Goal: Task Accomplishment & Management: Complete application form

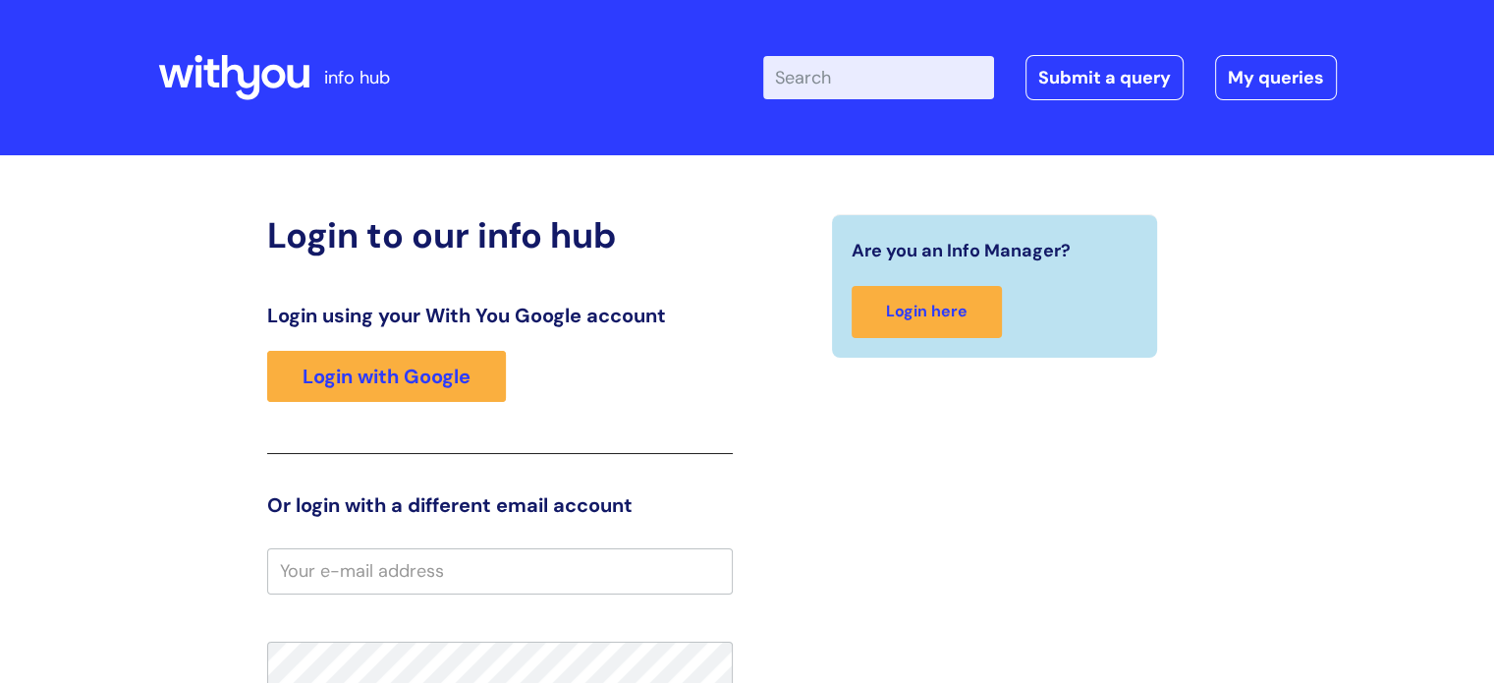
click at [428, 349] on div "Login using your With You Google account Login with Google" at bounding box center [500, 379] width 466 height 150
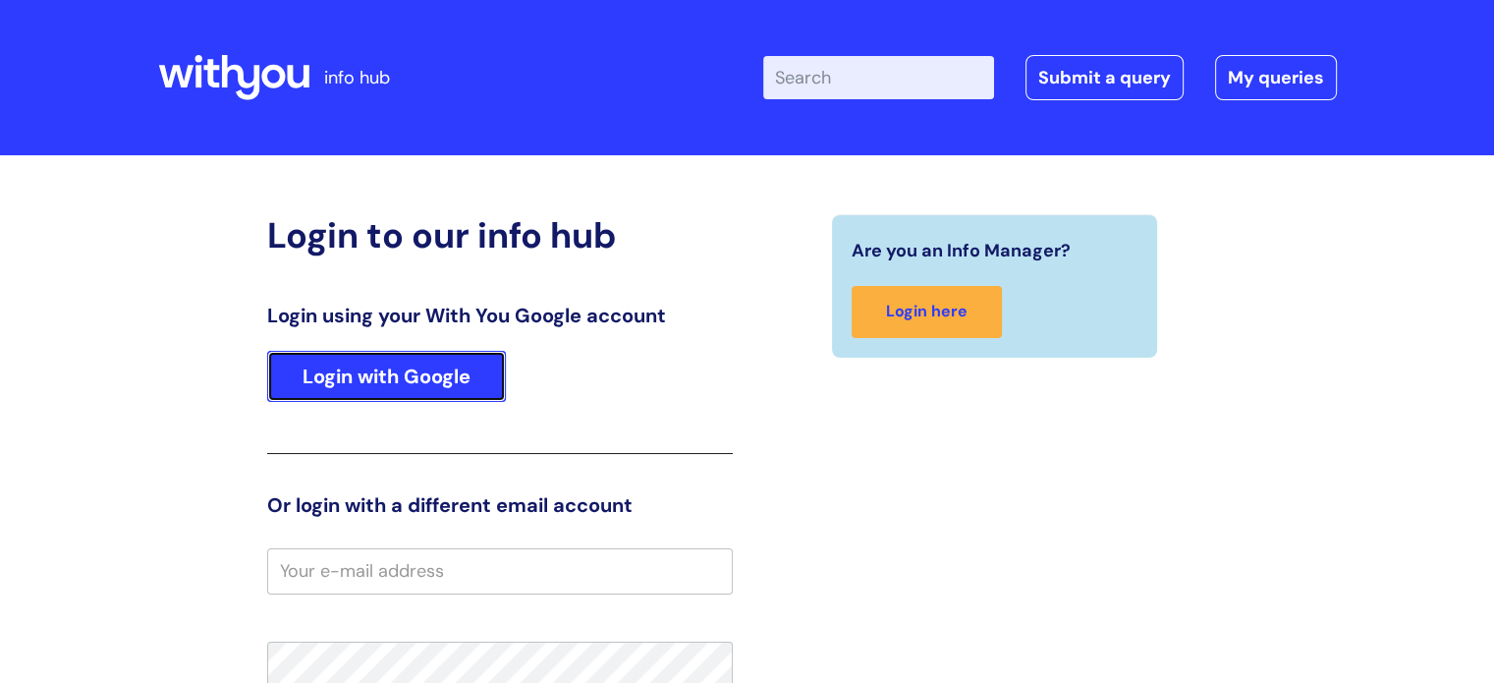
click at [429, 367] on link "Login with Google" at bounding box center [386, 376] width 239 height 51
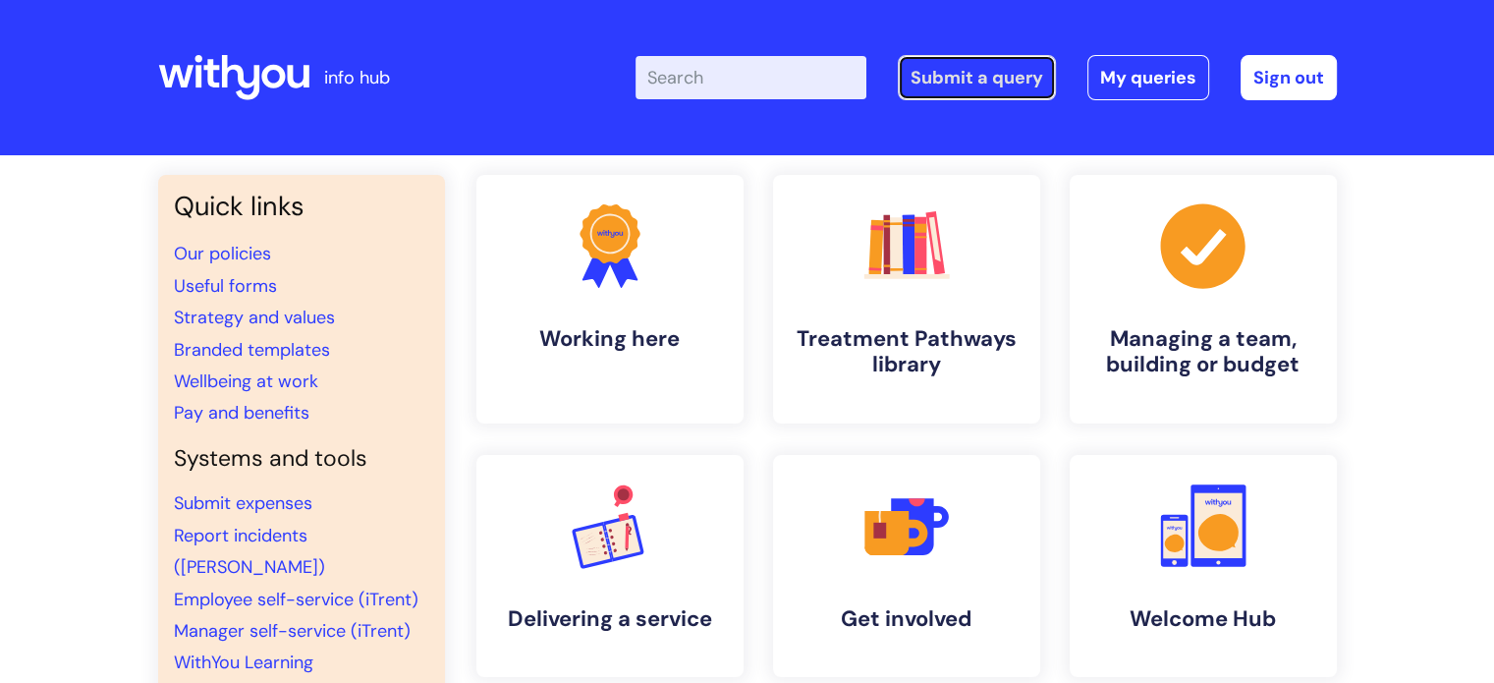
click at [963, 87] on link "Submit a query" at bounding box center [977, 77] width 158 height 45
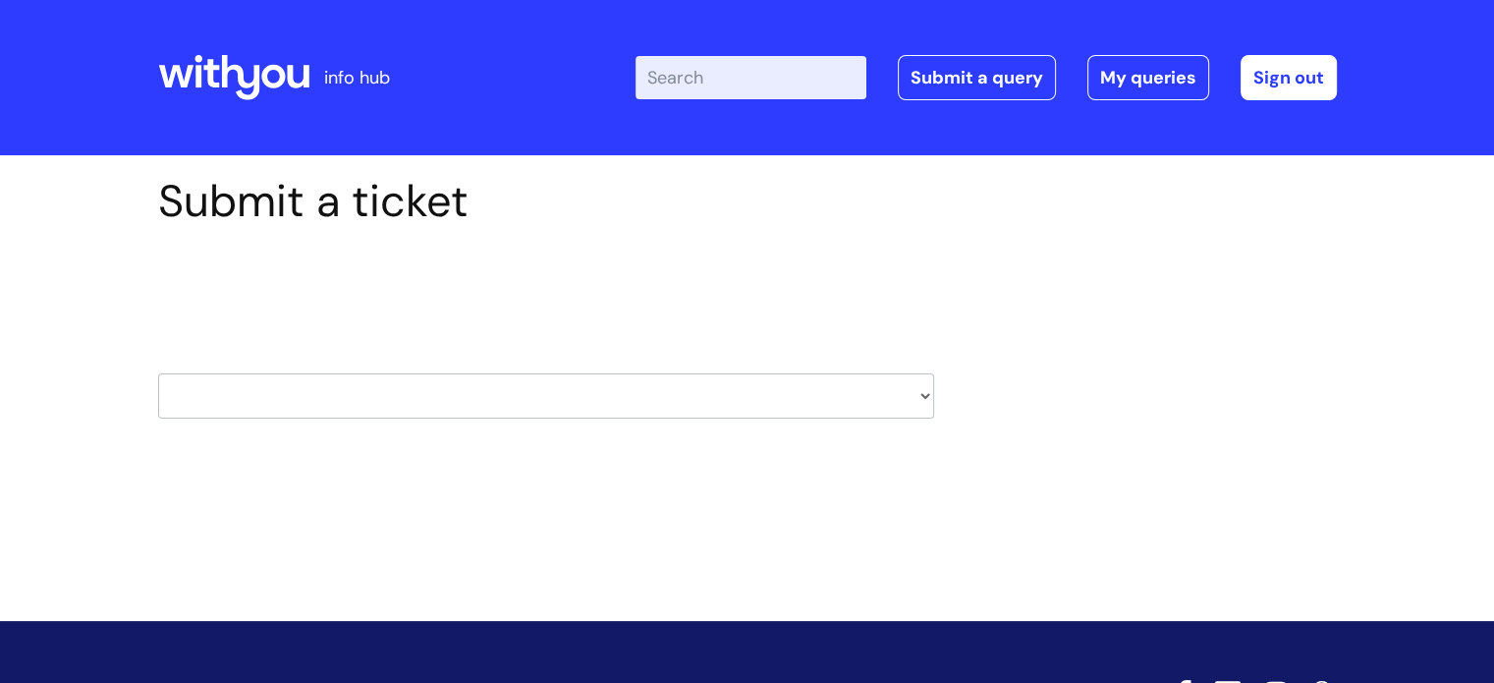
click at [923, 390] on select "HR / People IT and Support Clinical Drug Alerts Finance Accounts Data Support T…" at bounding box center [546, 395] width 776 height 45
select select "finance_accounts"
click at [158, 373] on select "HR / People IT and Support Clinical Drug Alerts Finance Accounts Data Support T…" at bounding box center [546, 395] width 776 height 45
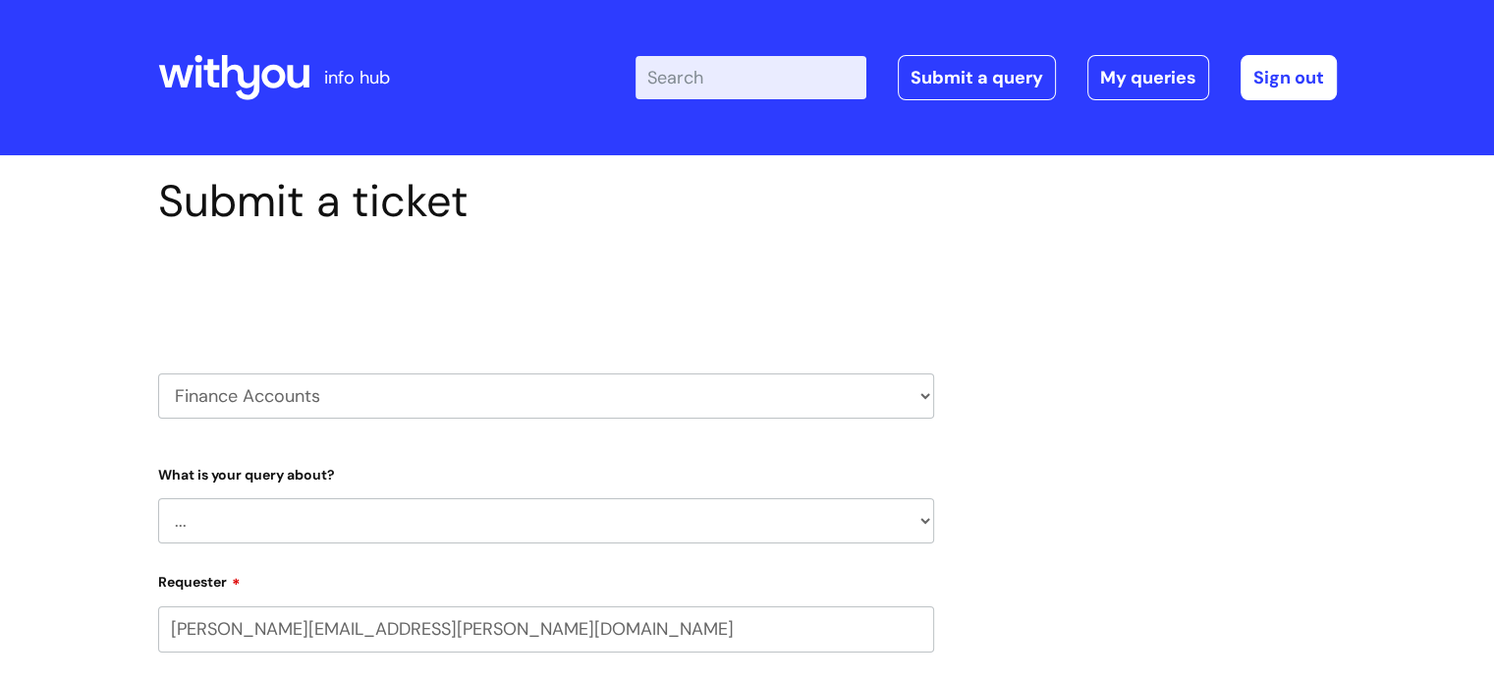
select select "80004286523"
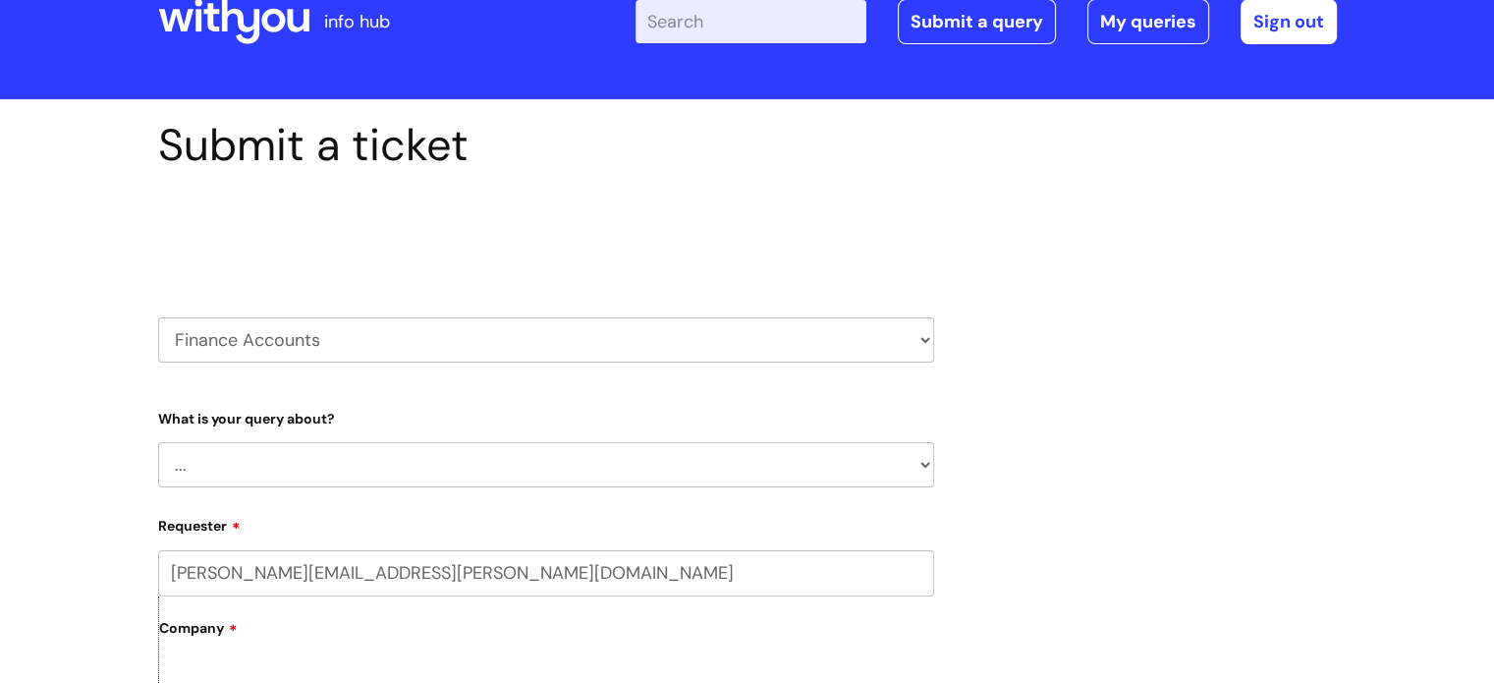
scroll to position [65, 0]
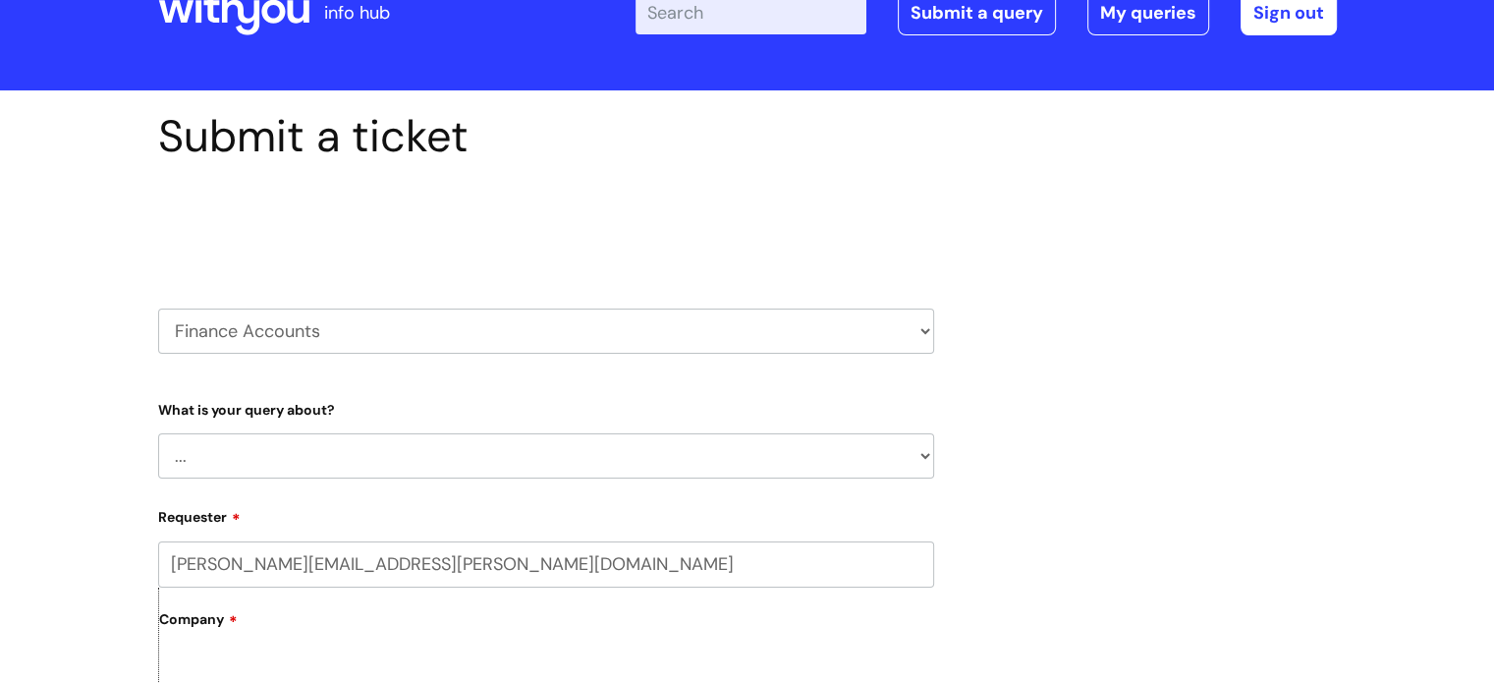
click at [922, 455] on select "... Finance Systems Finance Requests (inc. Expenses) Invoices Research" at bounding box center [546, 455] width 776 height 45
select select "Finance Systems"
click at [158, 433] on select "... Finance Systems Finance Requests (inc. Expenses) Invoices Research" at bounding box center [546, 455] width 776 height 45
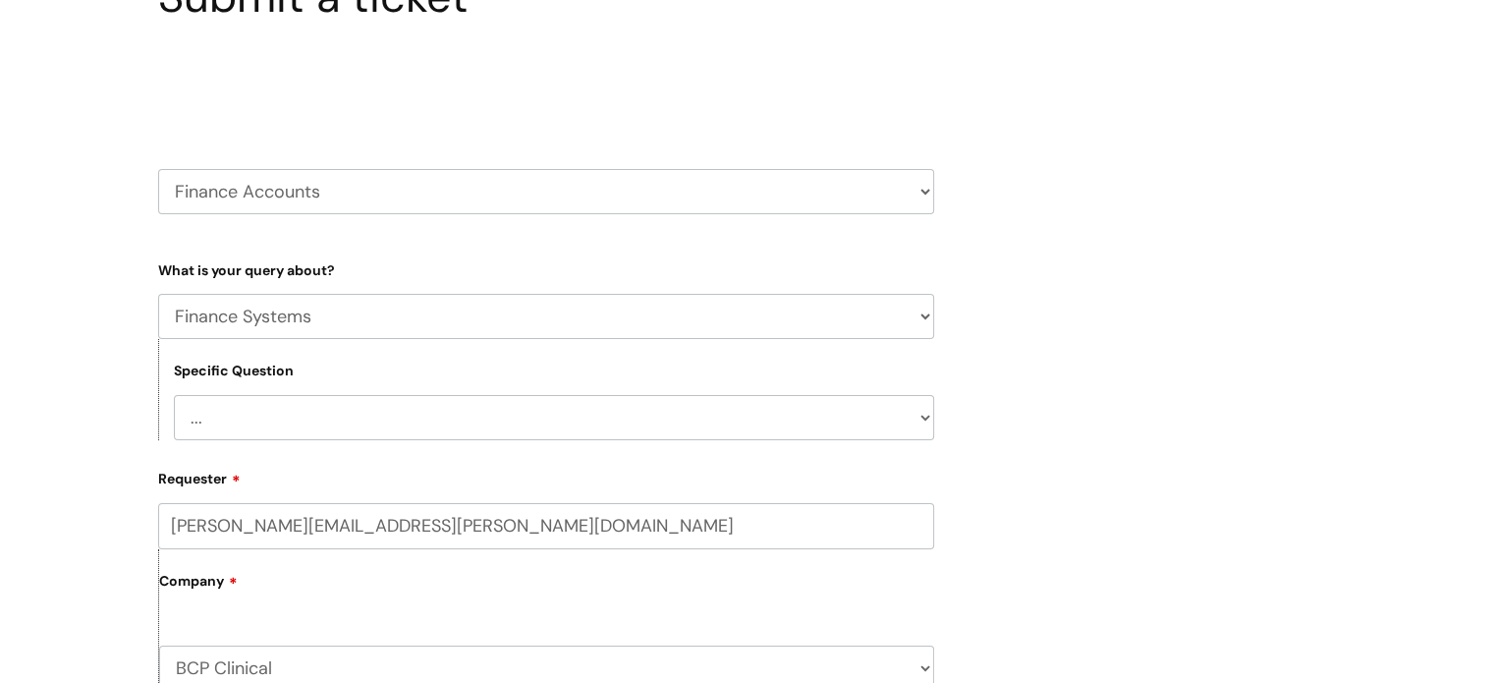
scroll to position [199, 0]
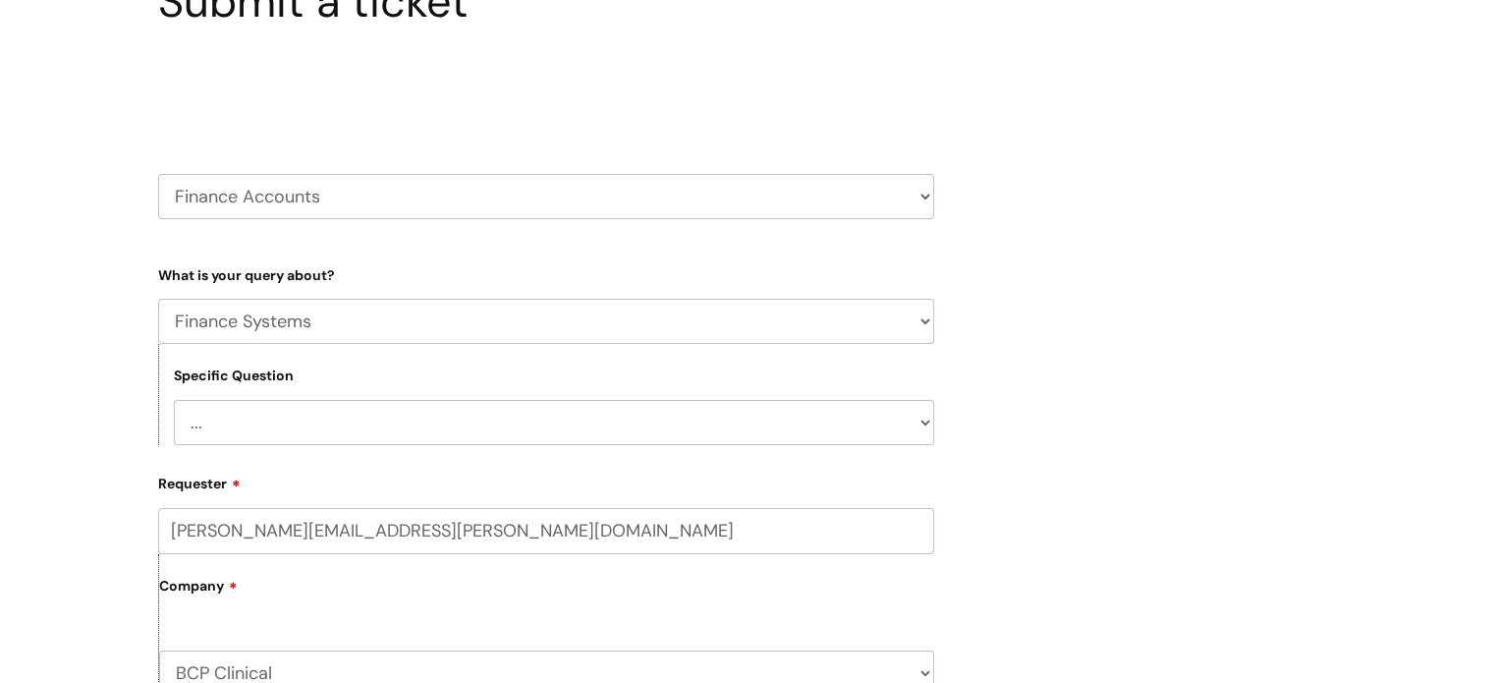
click at [923, 423] on select "... Concur + Basware Exchequer" at bounding box center [554, 422] width 760 height 45
select select "Concur + Basware"
click at [174, 400] on select "... Concur + Basware Exchequer" at bounding box center [554, 422] width 760 height 45
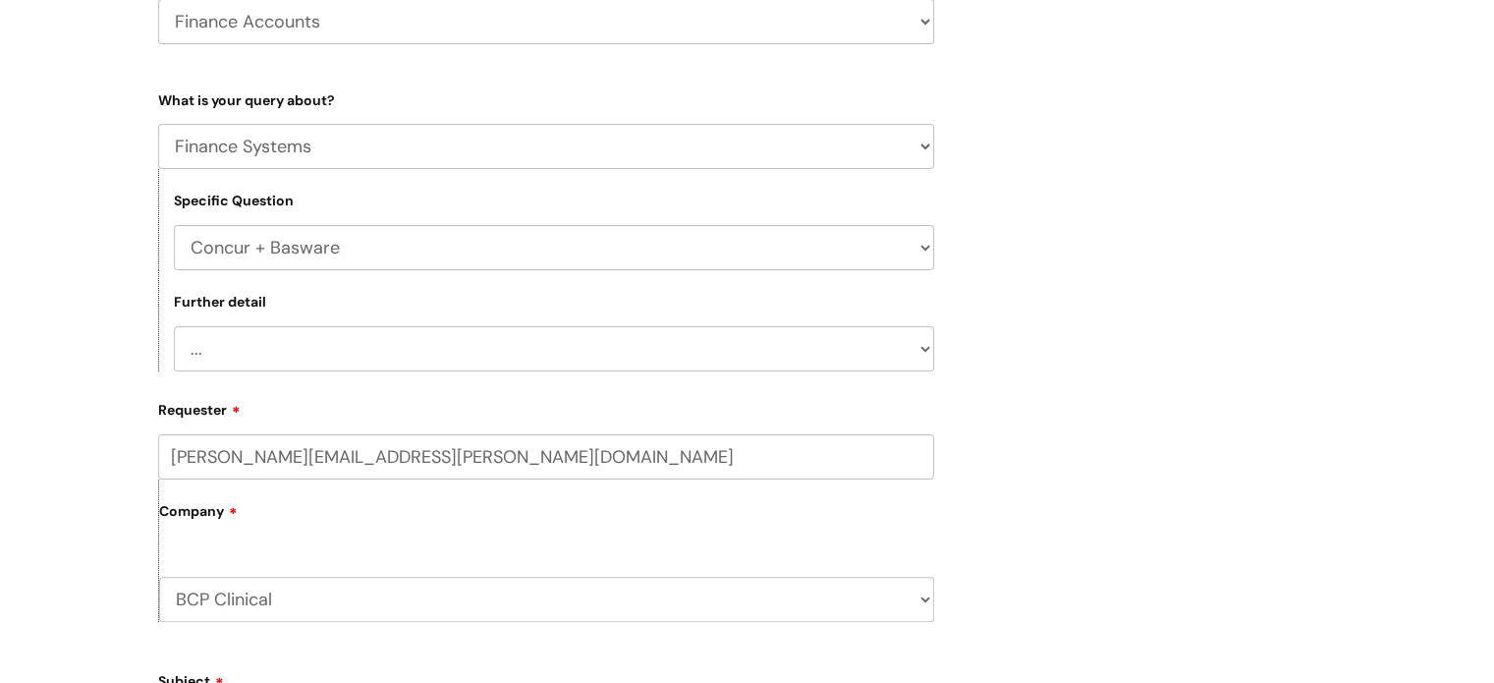
scroll to position [372, 0]
click at [927, 343] on select "... Access/Login issues Approval flow updates/issues New Suppliers + Job Codes …" at bounding box center [554, 350] width 760 height 45
select select "Approval flow updates/issues"
click at [174, 328] on select "... Access/Login issues Approval flow updates/issues New Suppliers + Job Codes …" at bounding box center [554, 350] width 760 height 45
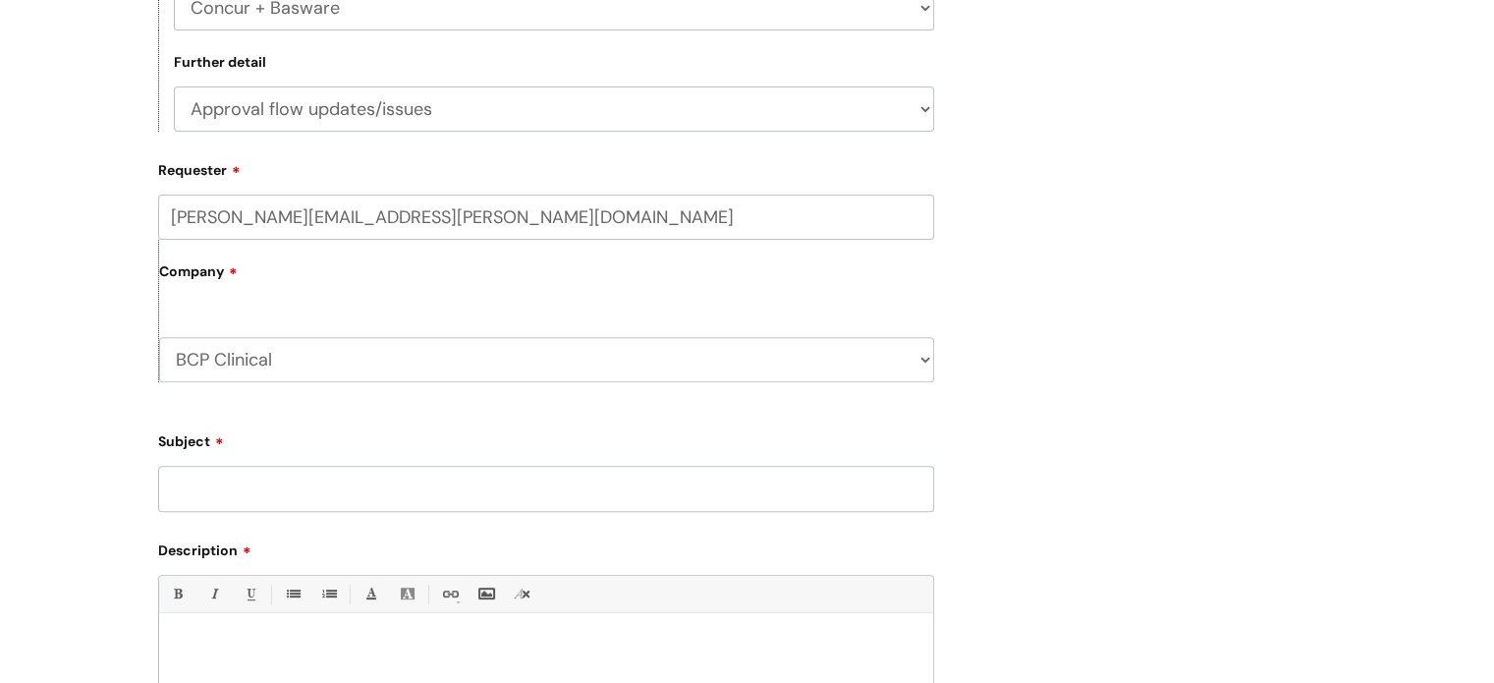
scroll to position [628, 0]
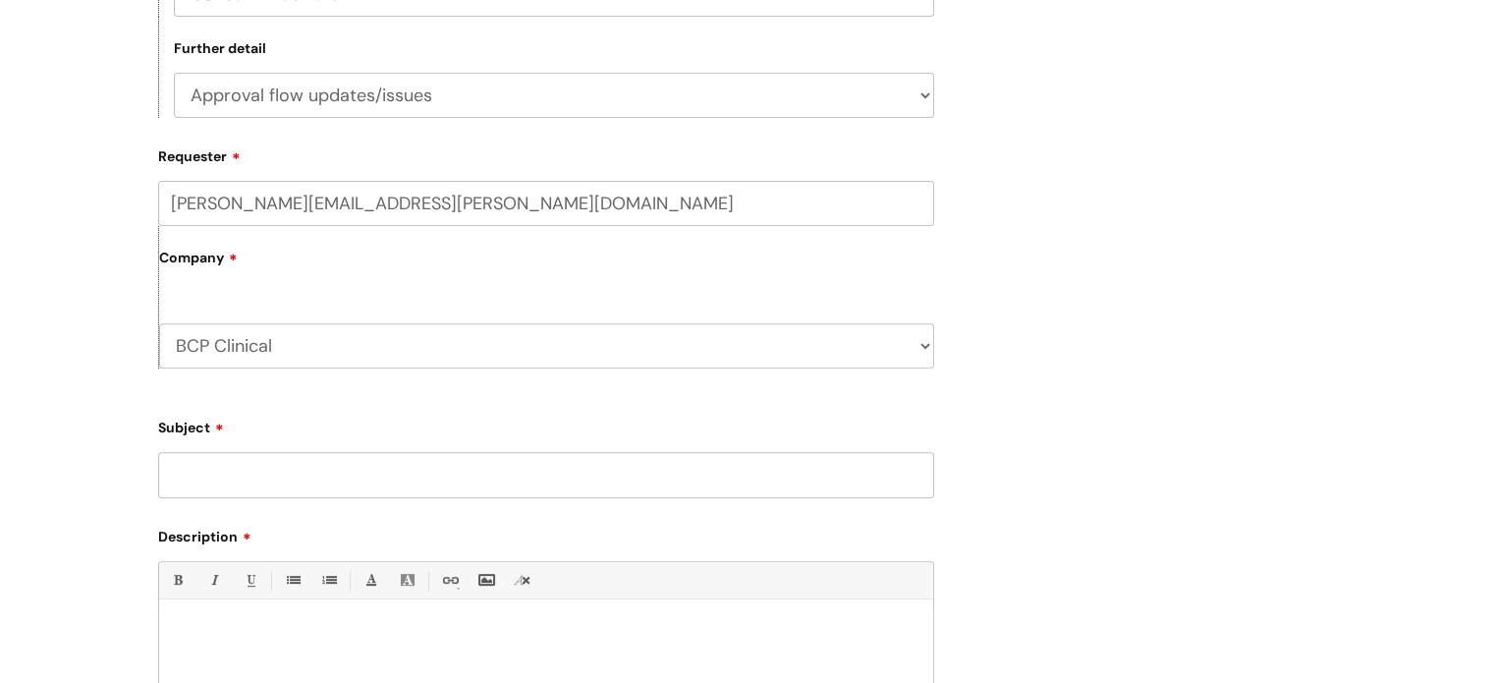
click at [276, 487] on input "Subject" at bounding box center [546, 474] width 776 height 45
type input "Back dated request on Concur"
click at [253, 609] on div at bounding box center [546, 677] width 774 height 136
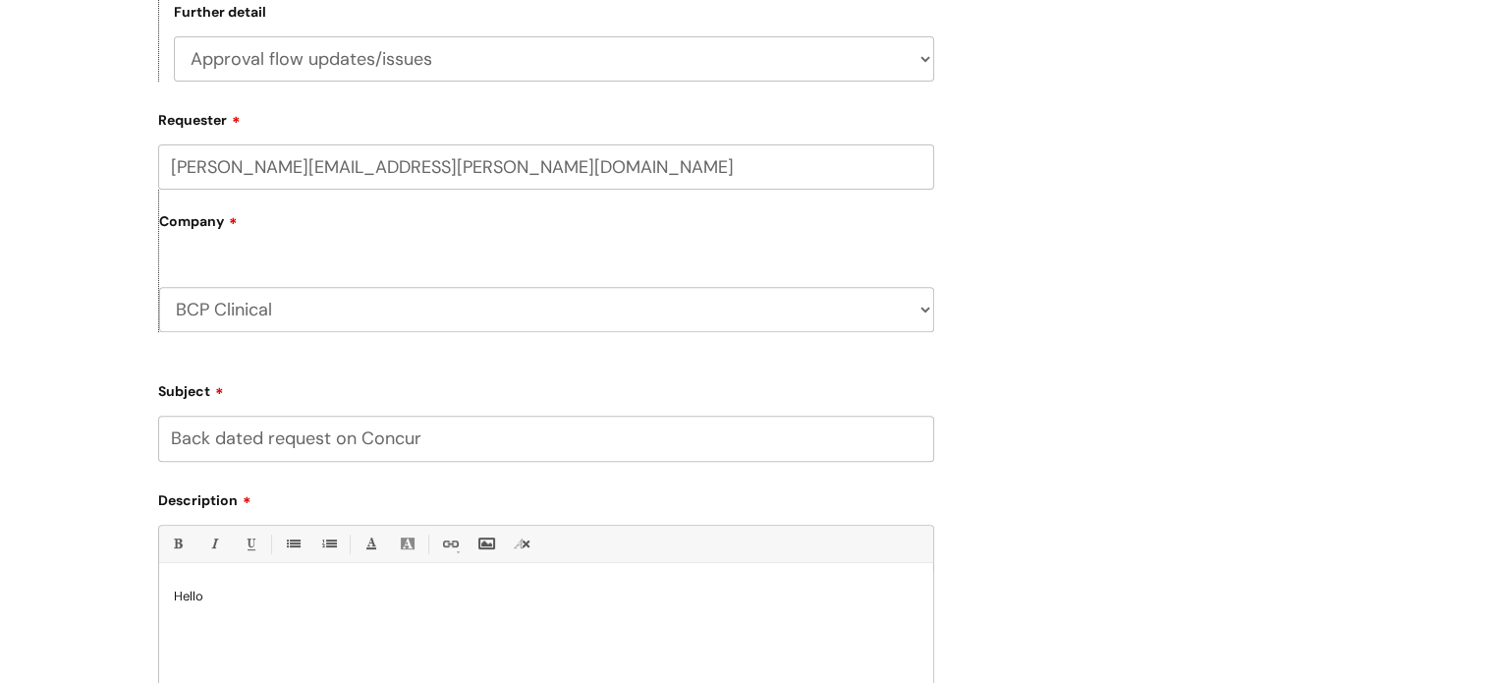
scroll to position [676, 0]
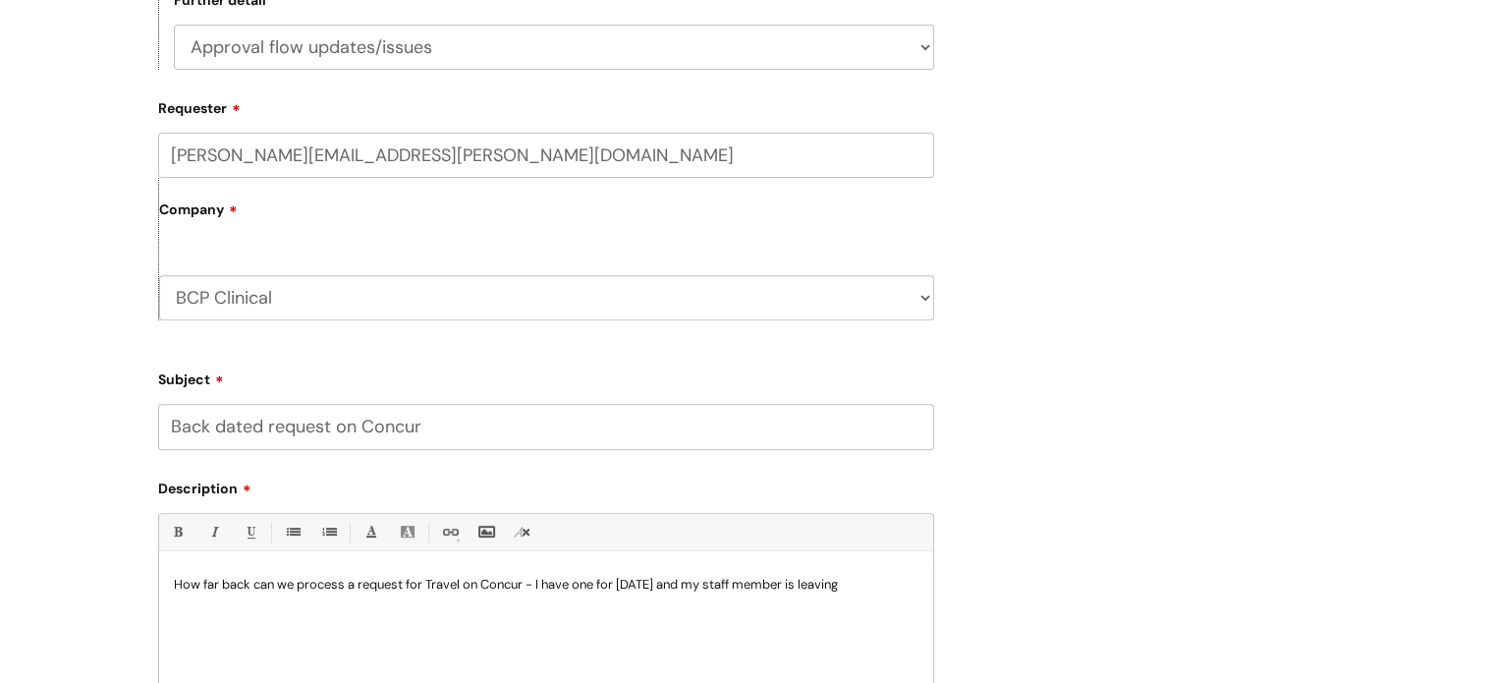
click at [1104, 563] on div "Submit a ticket Select issue type HR / People IT and Support Clinical Drug Aler…" at bounding box center [747, 191] width 1208 height 1385
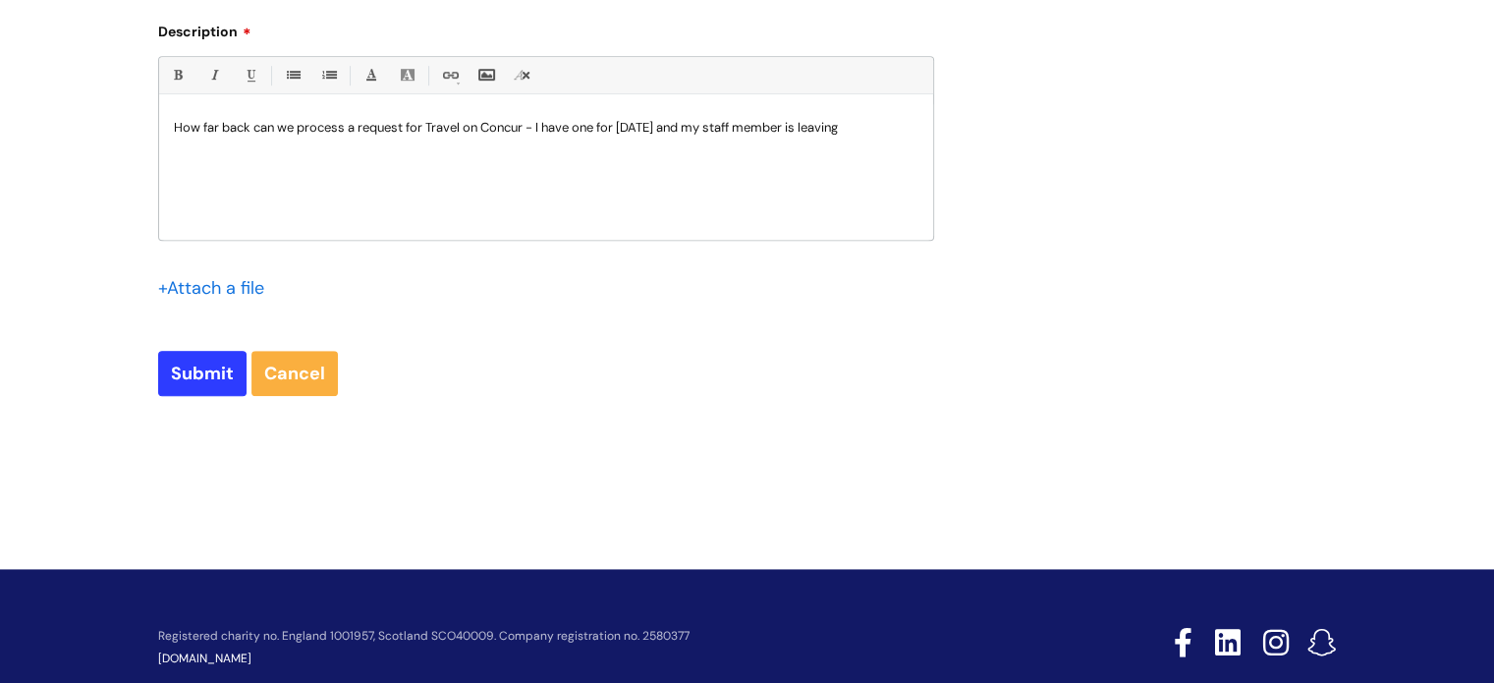
scroll to position [1135, 0]
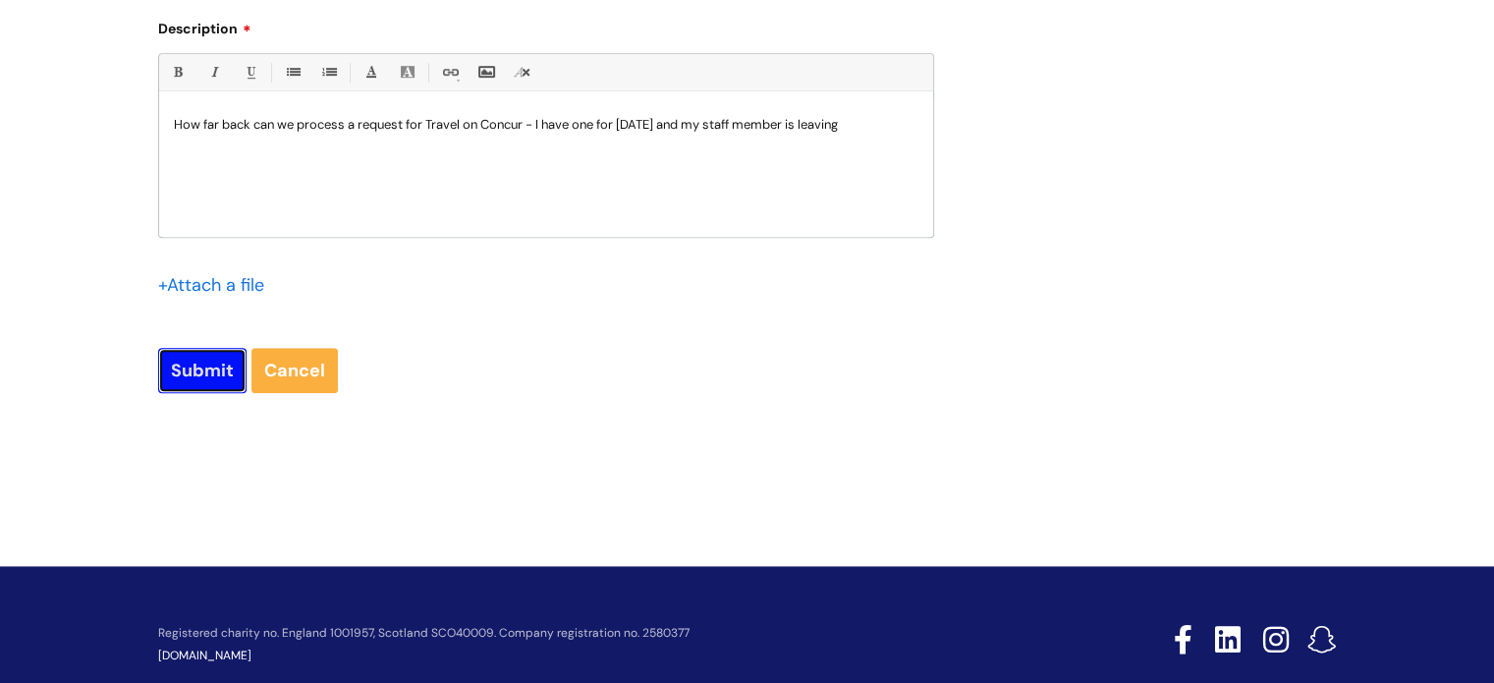
click at [181, 379] on input "Submit" at bounding box center [202, 370] width 88 height 45
type input "Please Wait..."
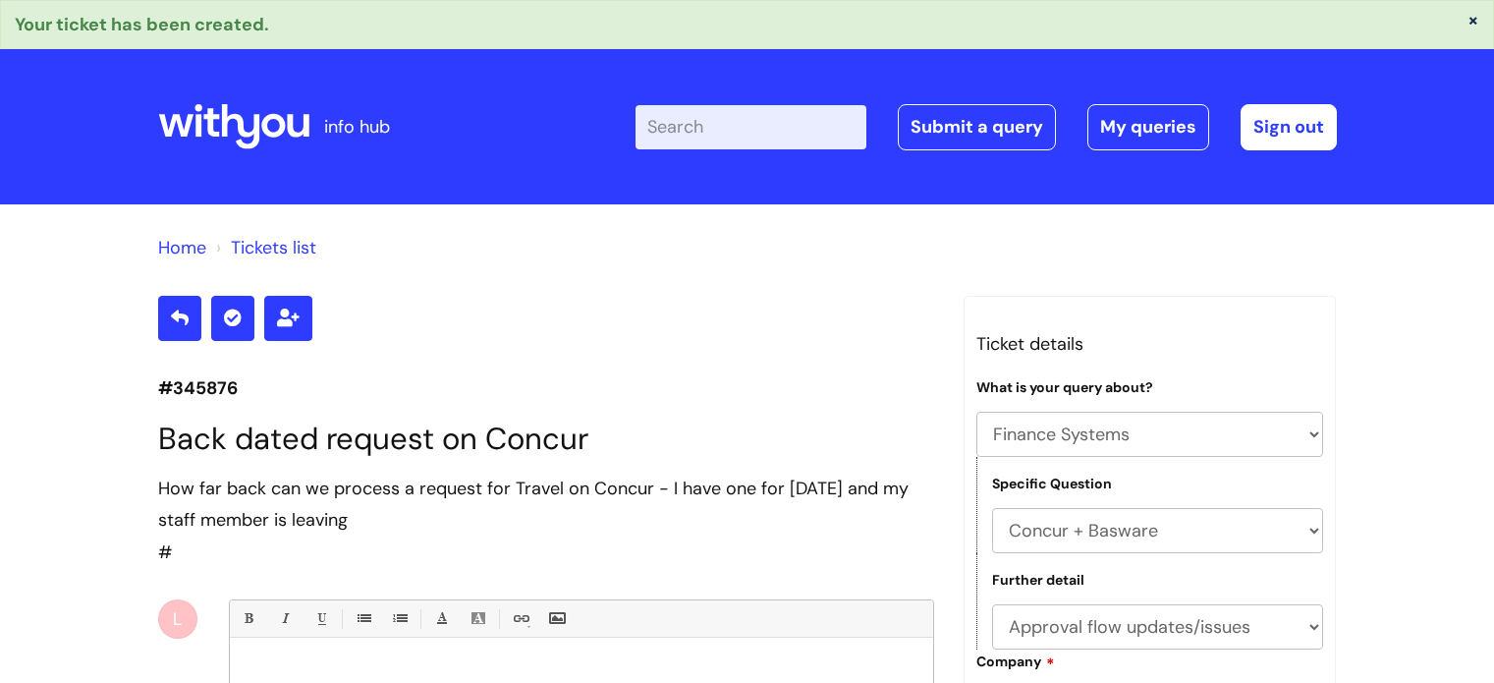
select select "Finance Systems"
select select "Concur + Basware"
select select "Approval flow updates/issues"
